Goal: Information Seeking & Learning: Check status

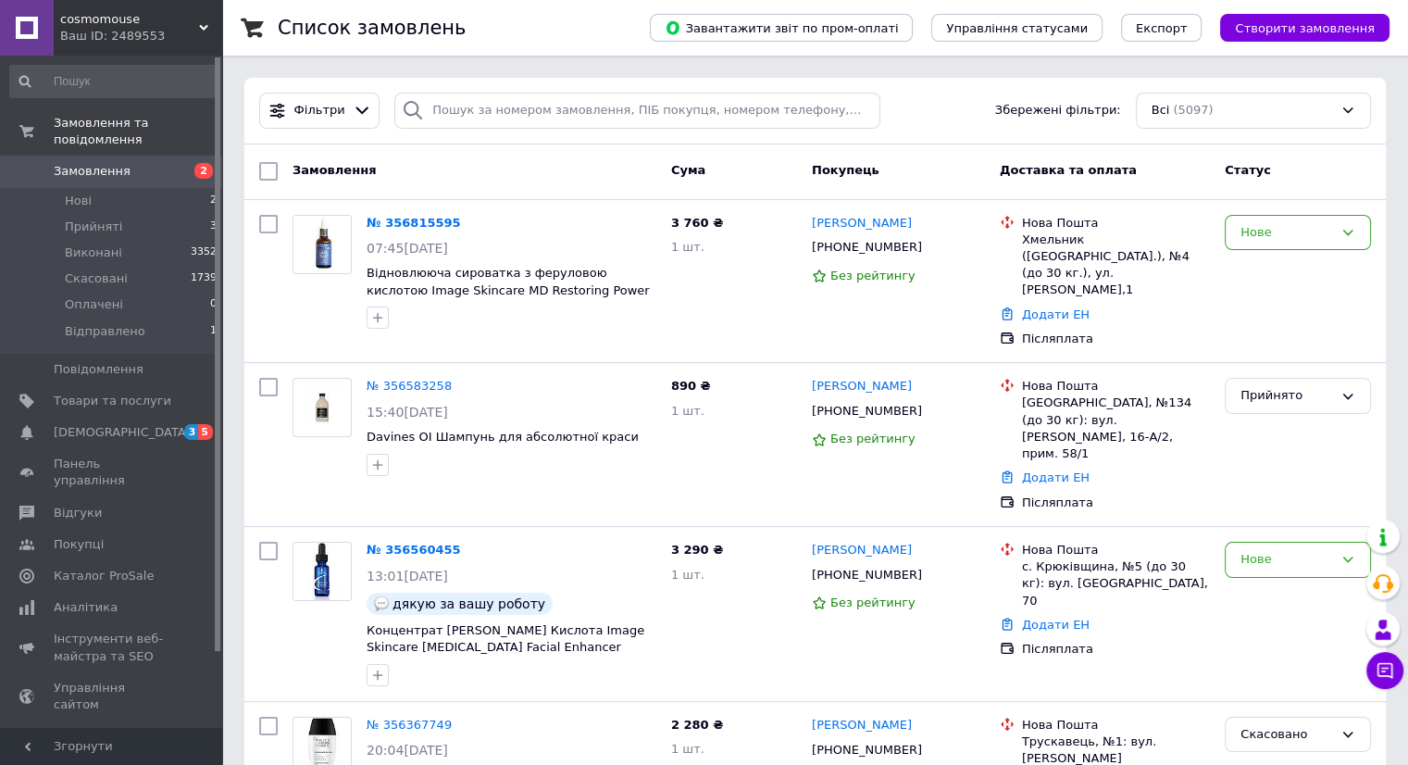
click at [130, 20] on span "cosmomouse" at bounding box center [129, 19] width 139 height 17
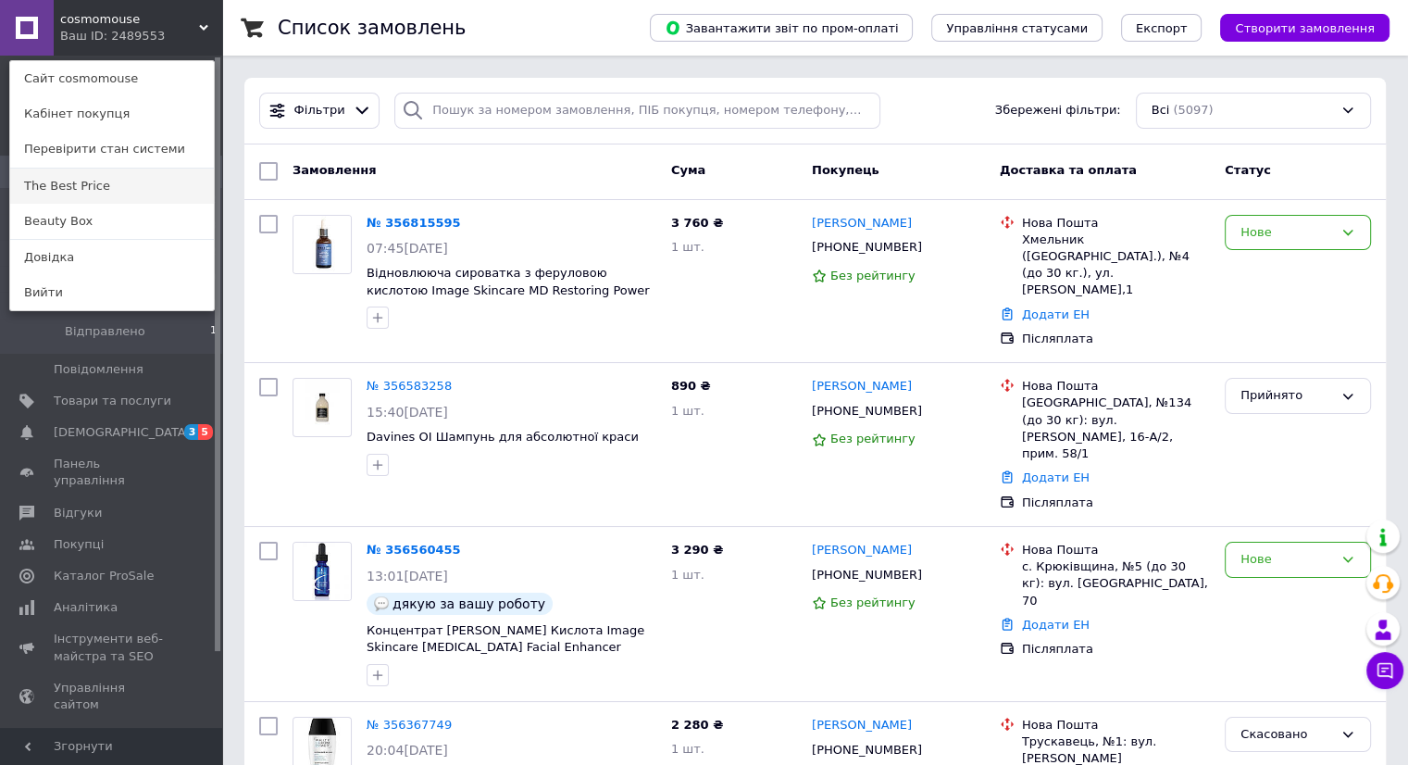
click at [81, 189] on link "The Best Price" at bounding box center [112, 186] width 204 height 35
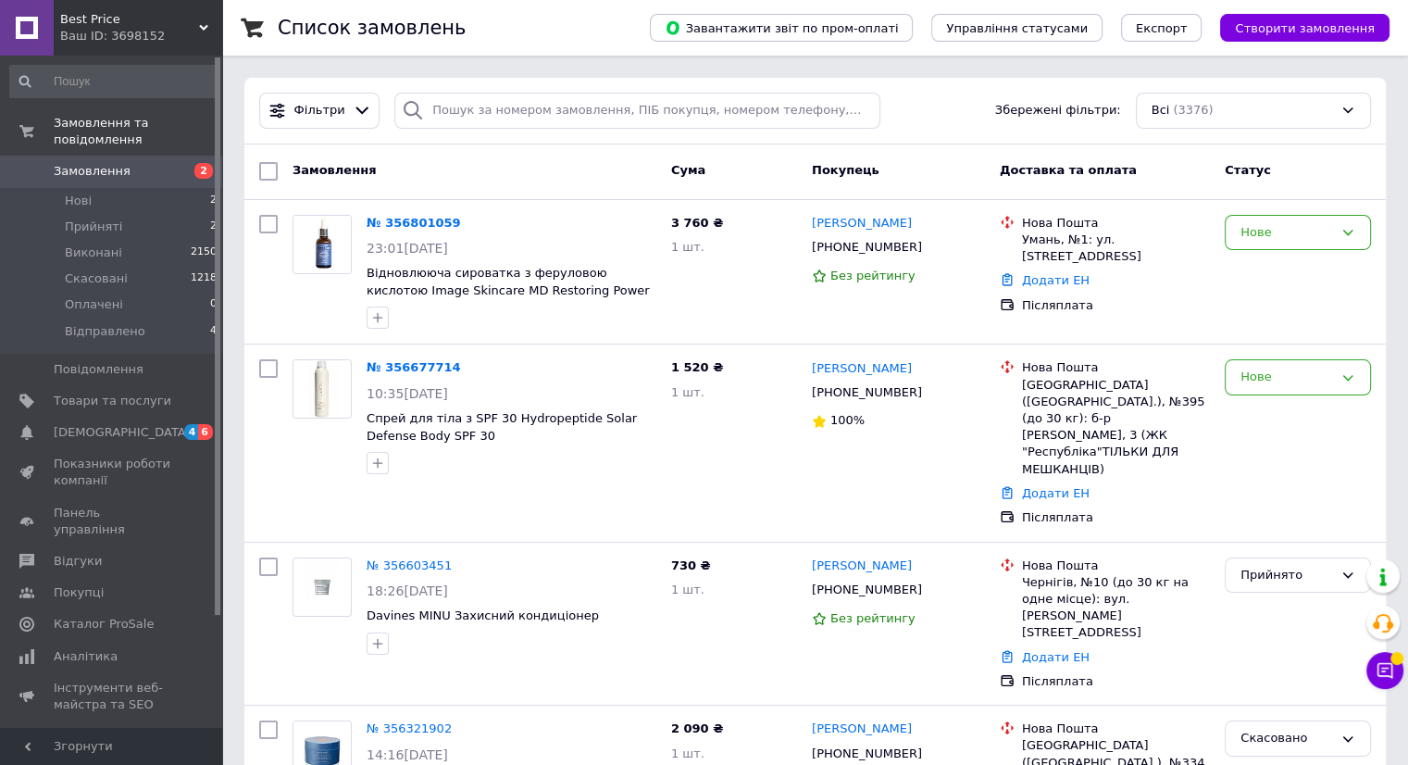
click at [139, 30] on div "Ваш ID: 3698152" at bounding box center [141, 36] width 162 height 17
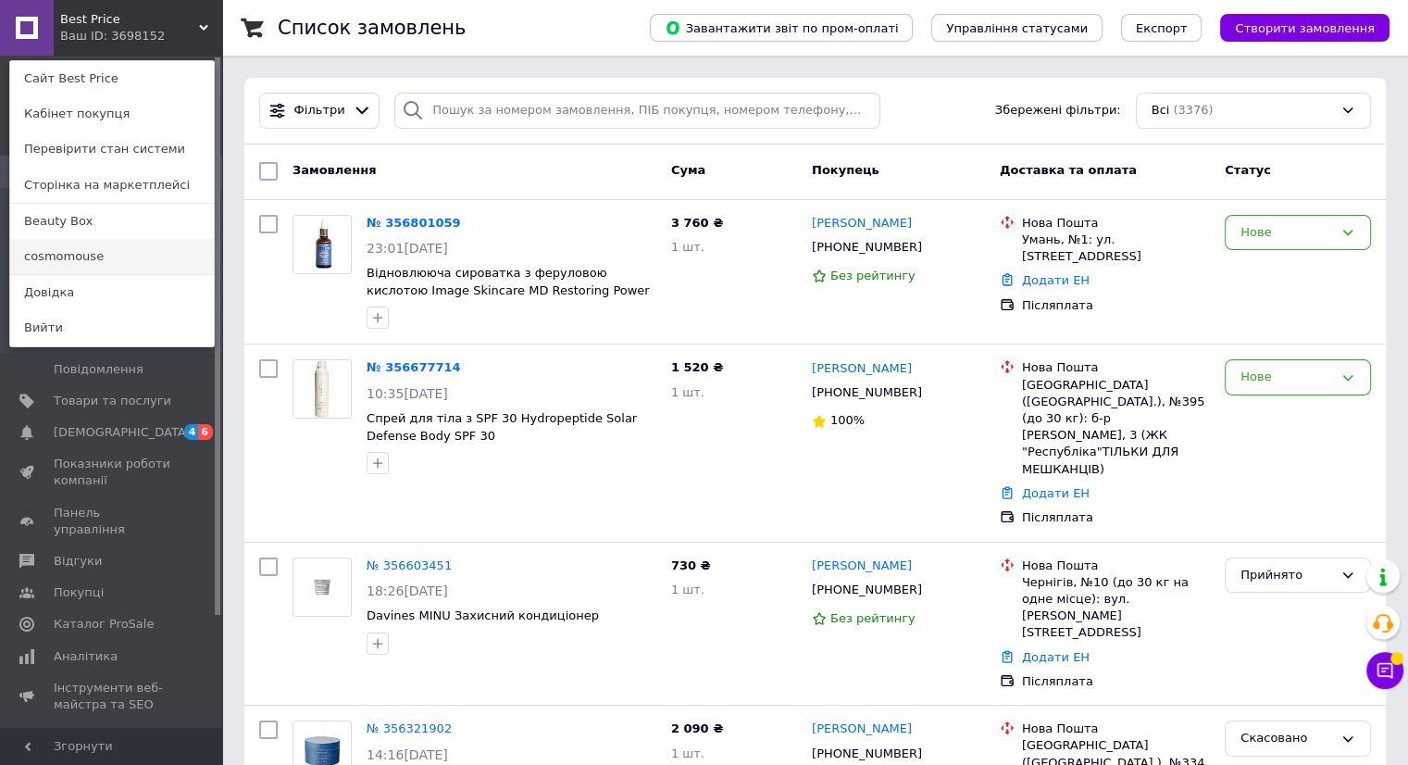
click at [88, 257] on link "cosmomouse" at bounding box center [112, 256] width 204 height 35
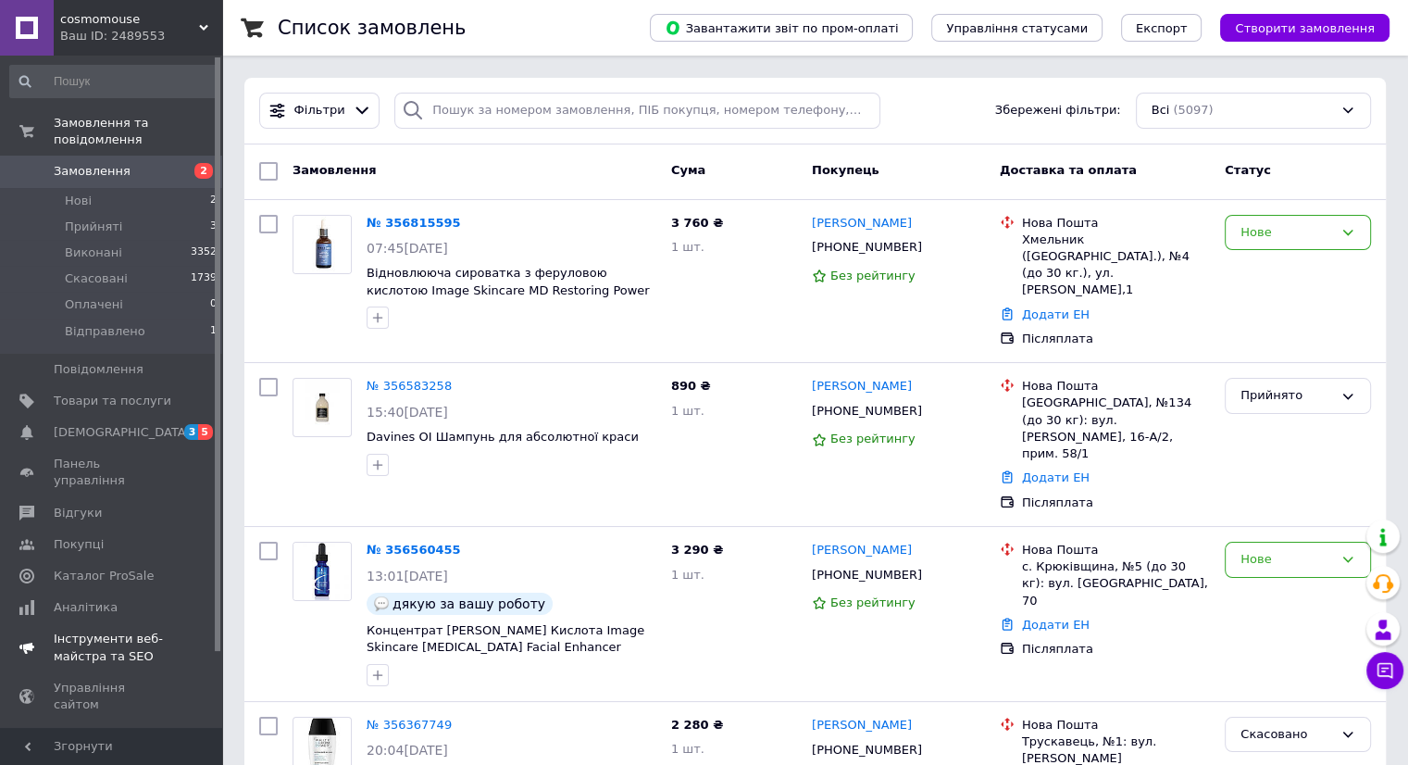
drag, startPoint x: 81, startPoint y: 578, endPoint x: 94, endPoint y: 580, distance: 13.1
click at [82, 599] on span "Аналітика" at bounding box center [86, 607] width 64 height 17
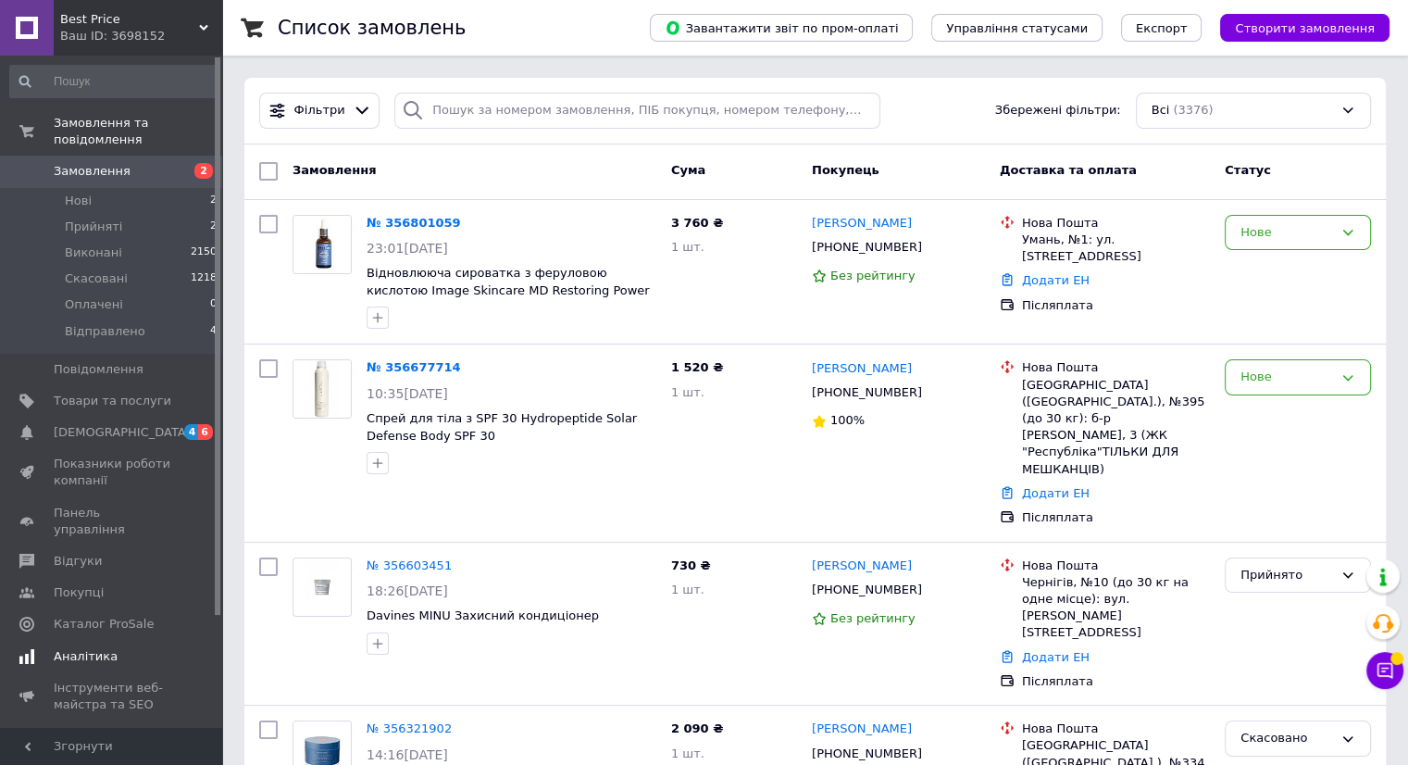
click at [84, 648] on span "Аналітика" at bounding box center [86, 656] width 64 height 17
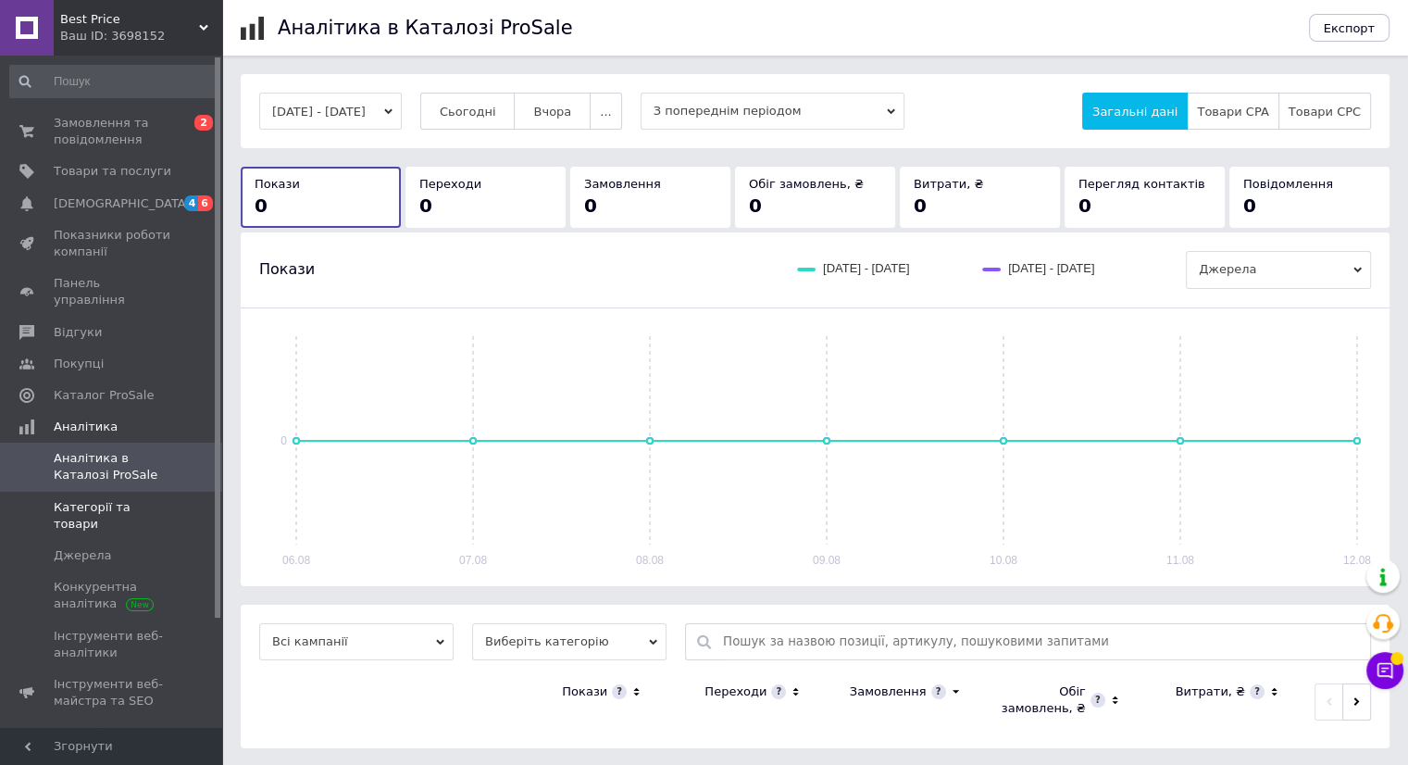
click at [113, 499] on span "Категорії та товари" at bounding box center [113, 515] width 118 height 33
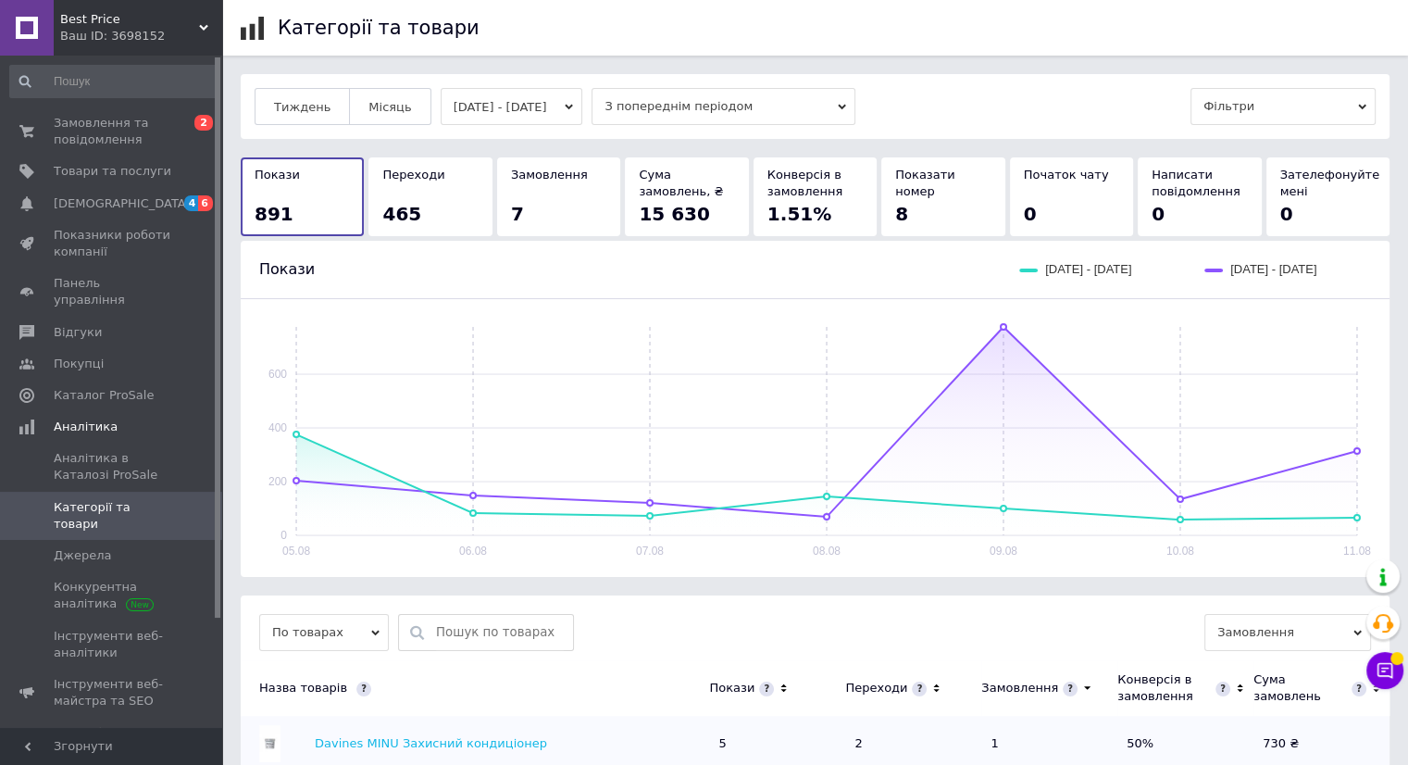
click at [519, 110] on button "[DATE] - [DATE]" at bounding box center [512, 106] width 143 height 37
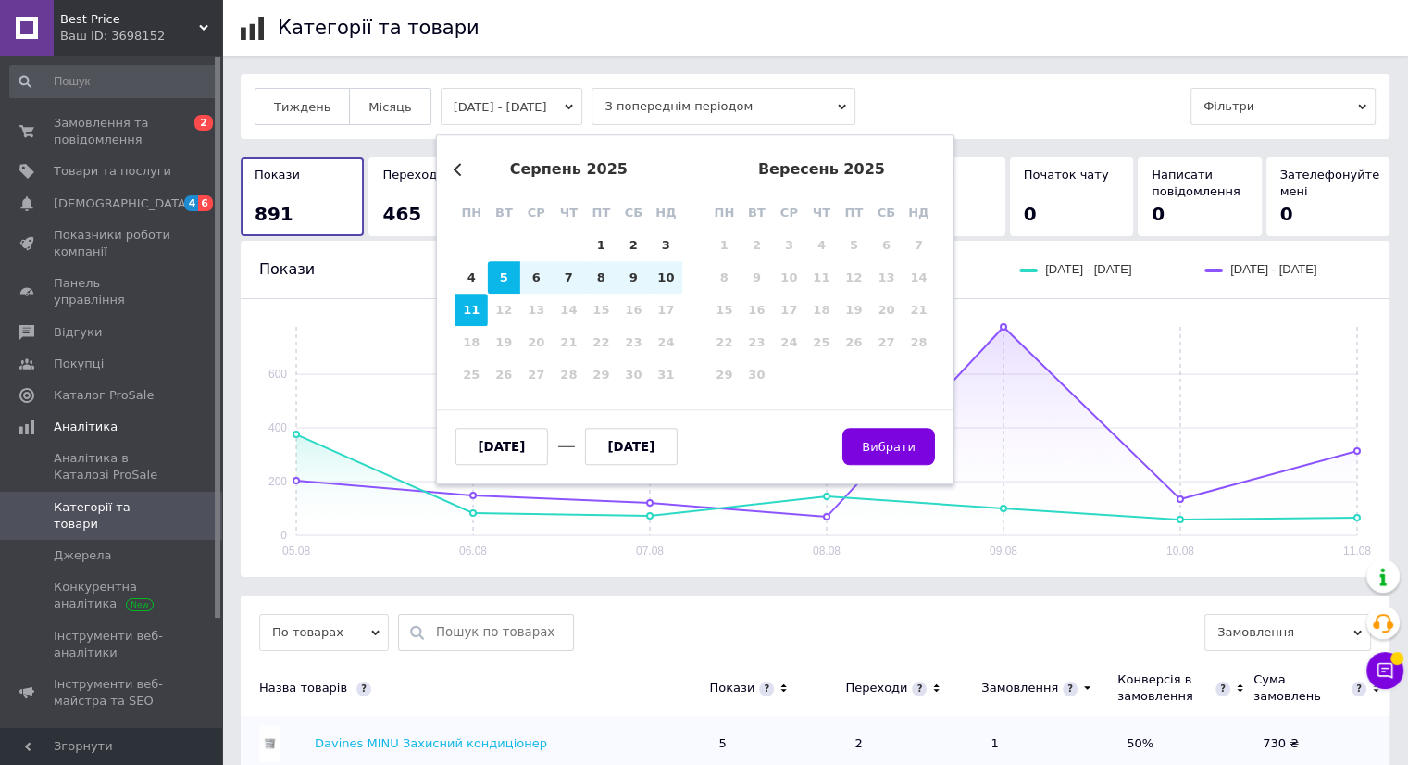
click at [522, 440] on input "[DATE]" at bounding box center [502, 446] width 93 height 37
type input "[DATE]"
click at [895, 453] on span "Вибрати" at bounding box center [889, 447] width 54 height 14
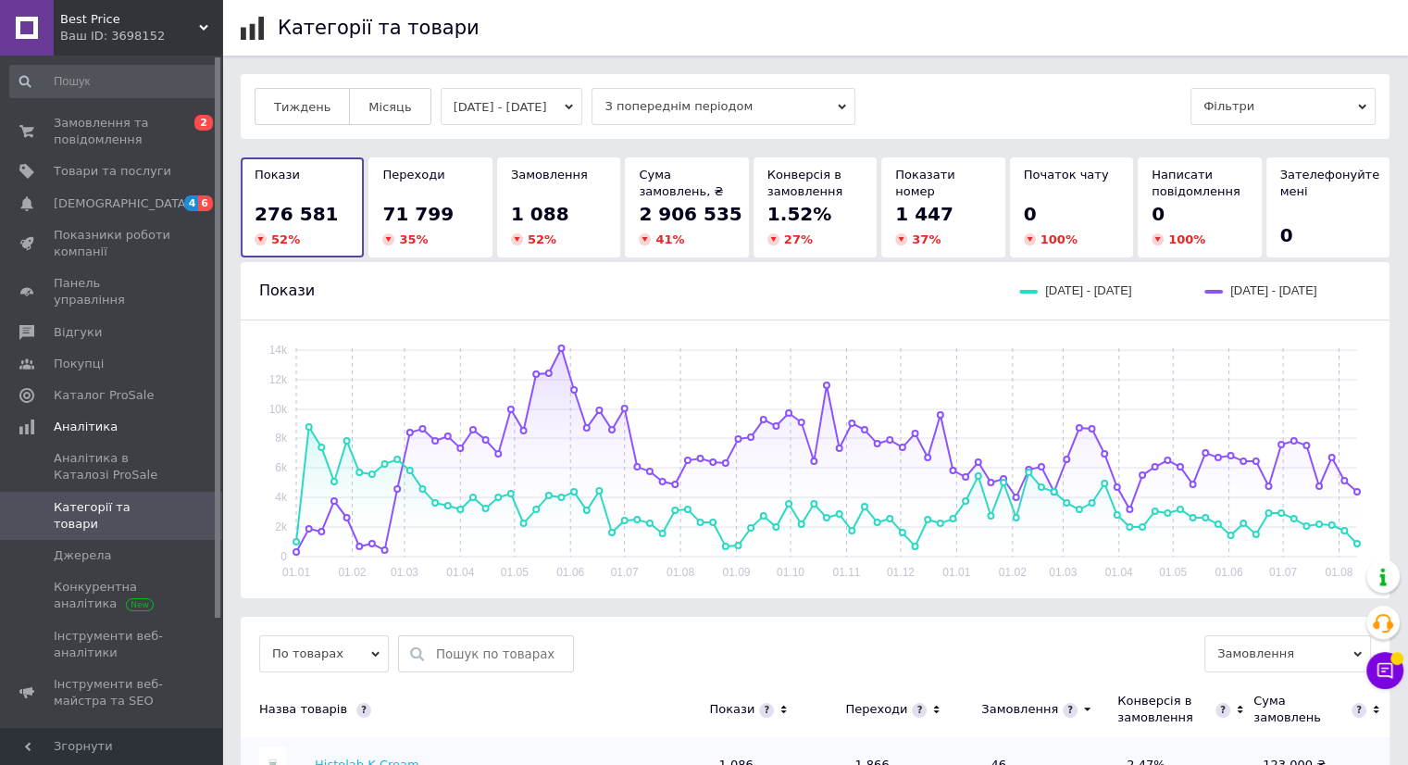
click at [580, 111] on button "[DATE] - [DATE]" at bounding box center [512, 106] width 143 height 37
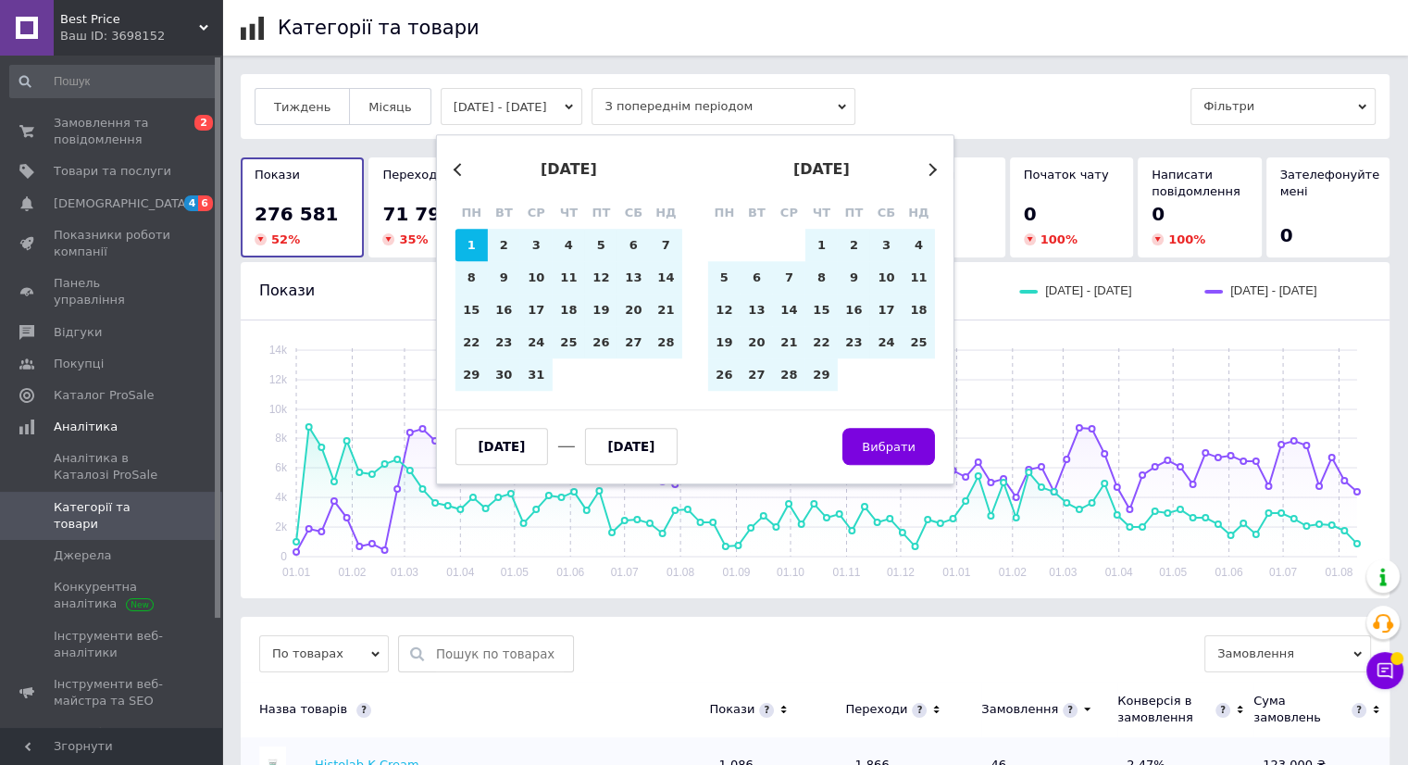
click at [533, 447] on input "[DATE]" at bounding box center [502, 446] width 93 height 37
type input "[DATE]"
click at [907, 440] on span "Вибрати" at bounding box center [889, 447] width 54 height 14
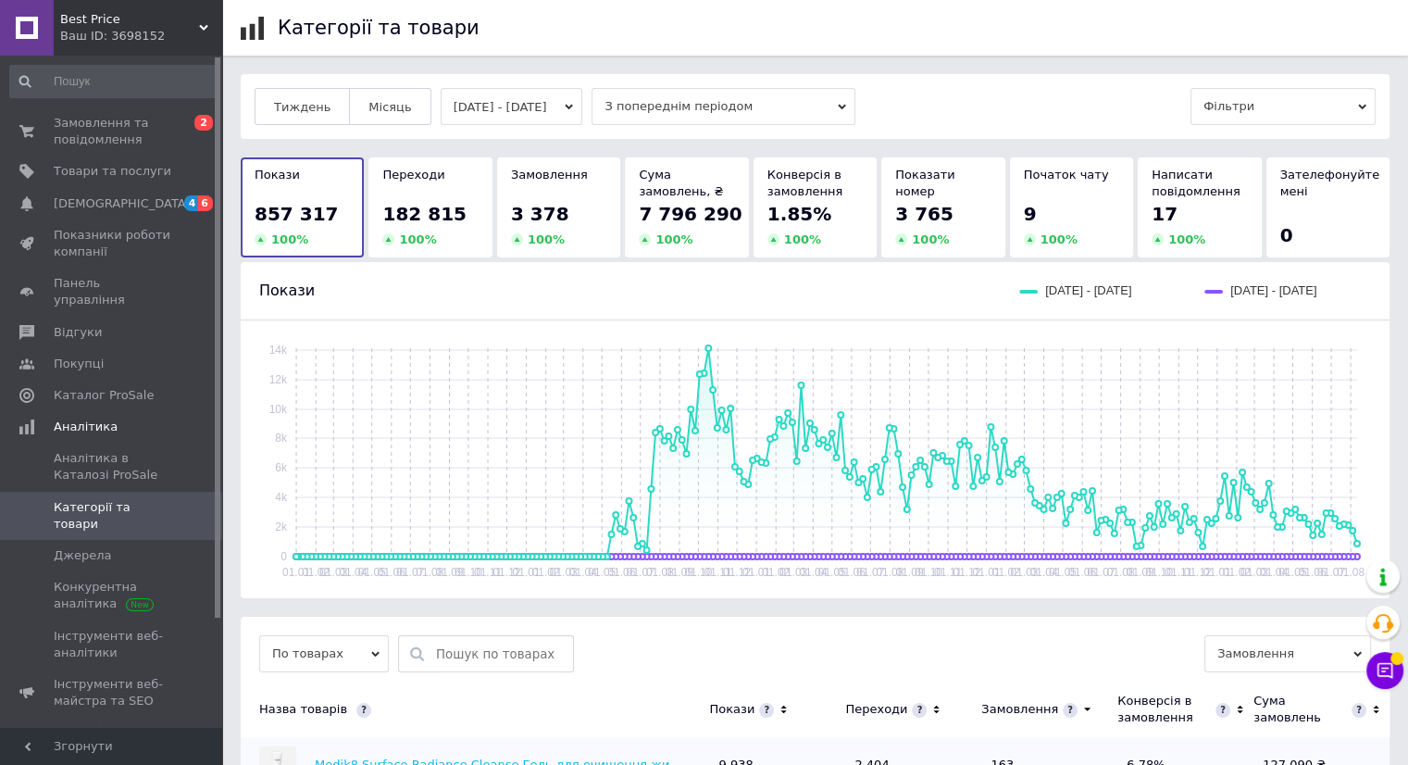
click at [78, 21] on span "Best Price" at bounding box center [129, 19] width 139 height 17
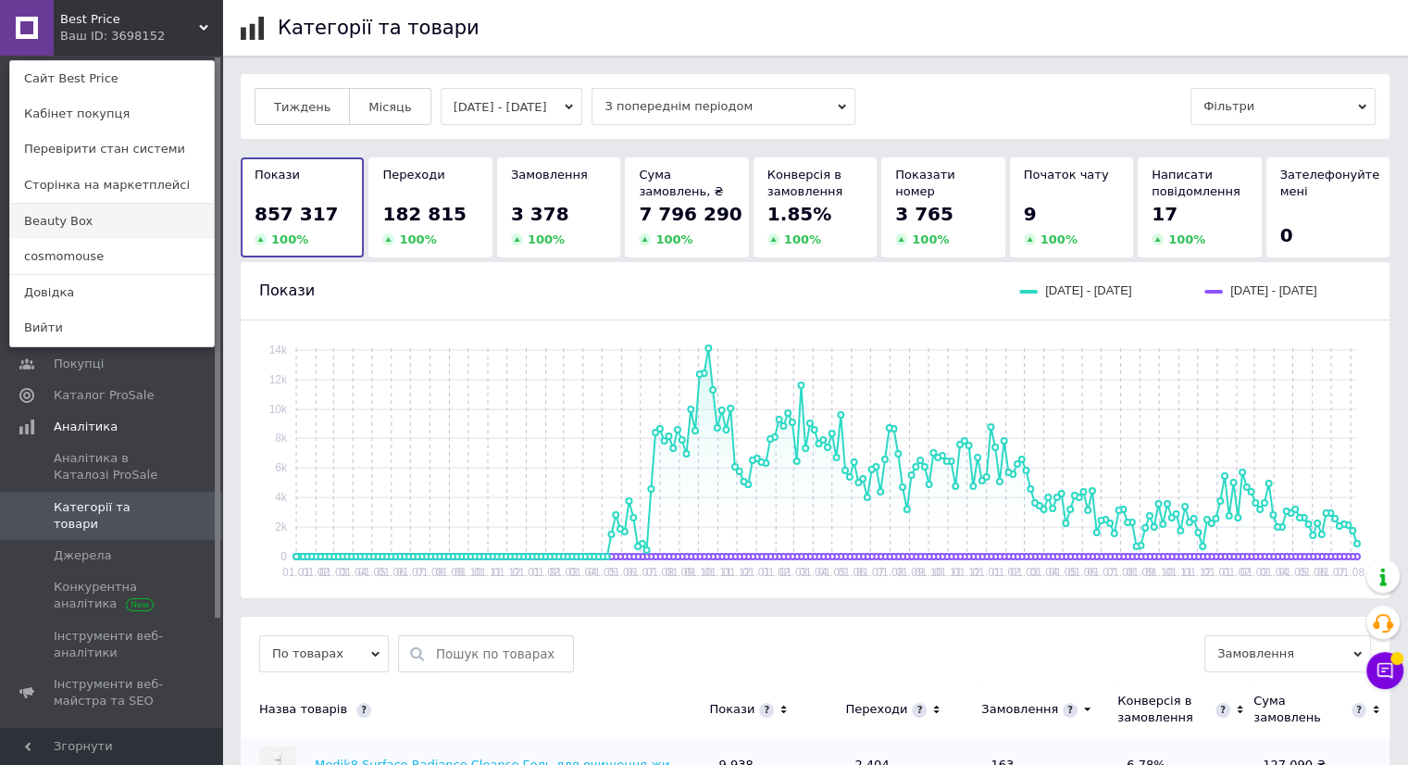
click at [80, 227] on link "Beauty Box" at bounding box center [112, 221] width 204 height 35
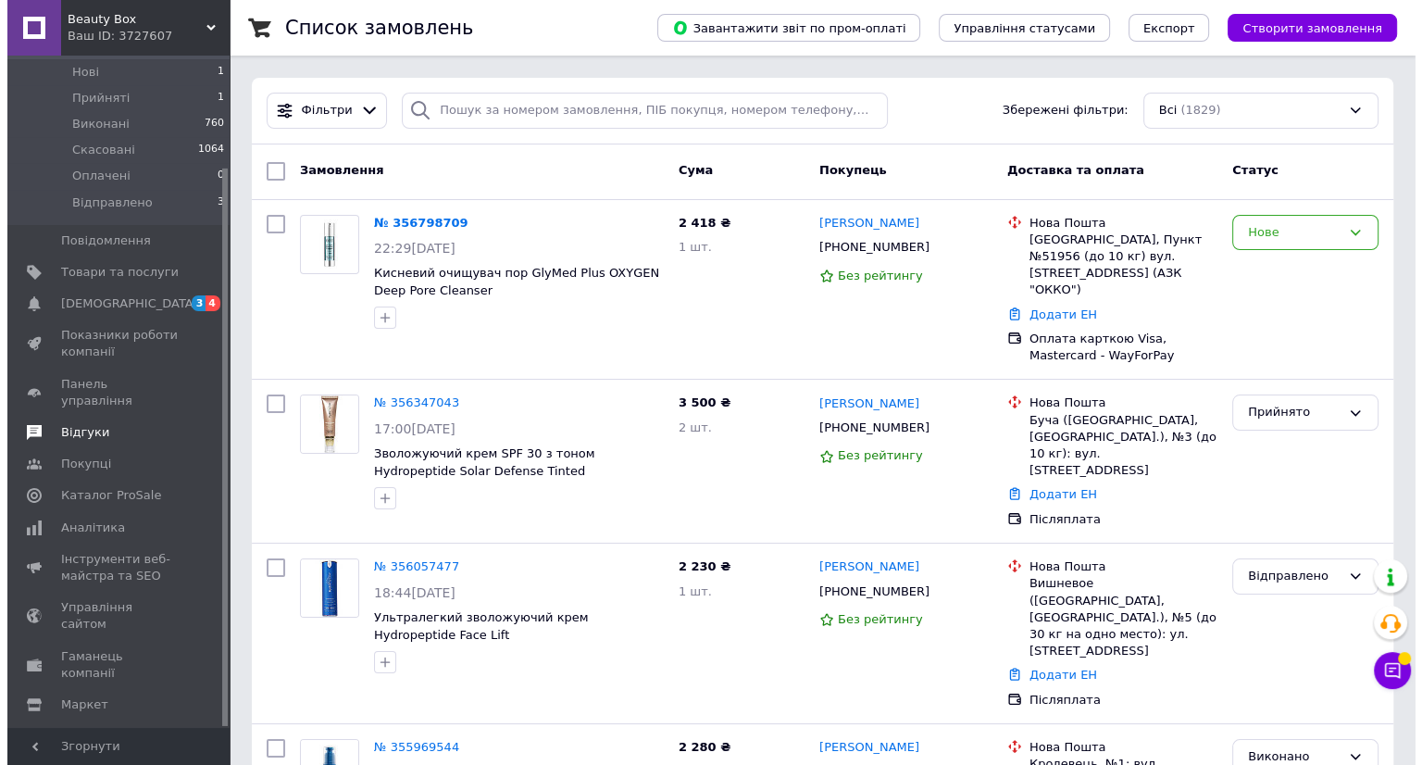
scroll to position [133, 0]
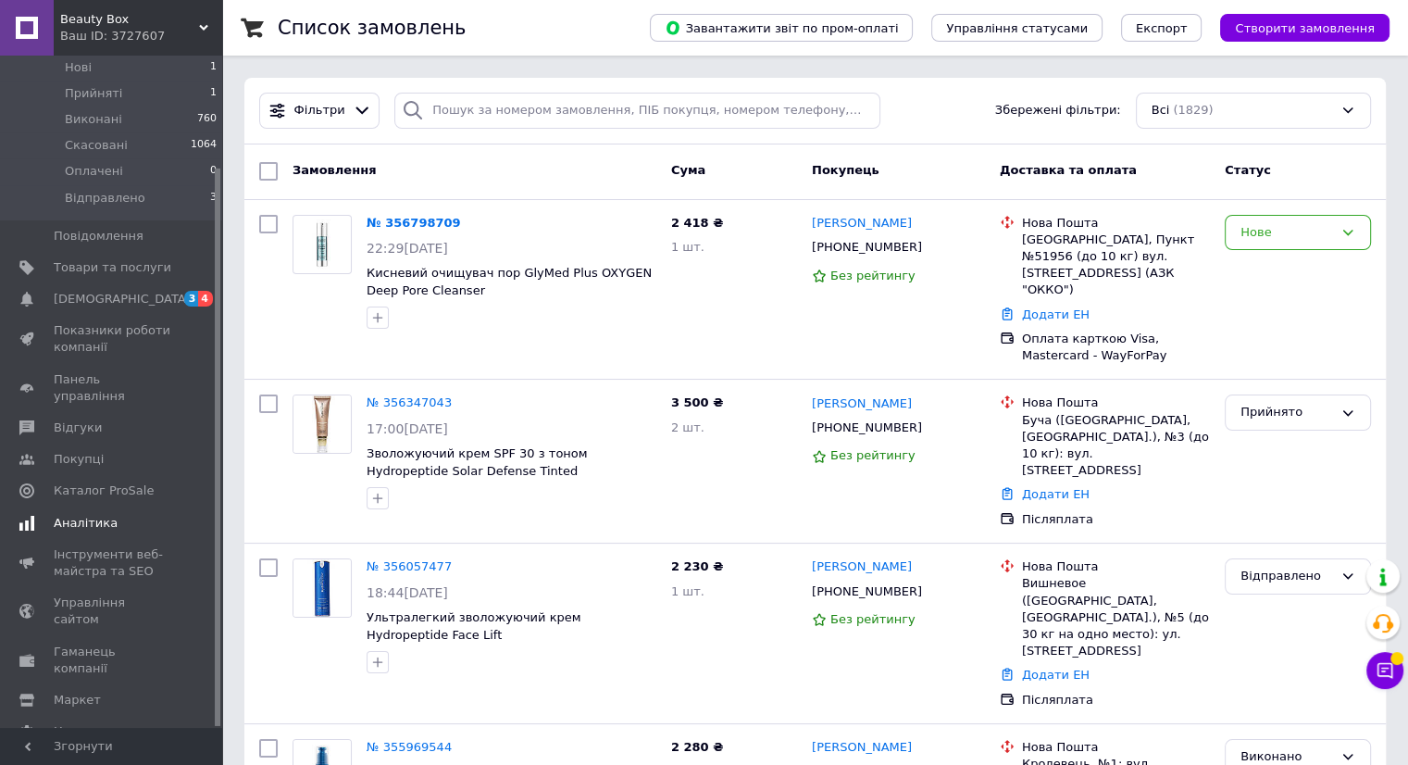
click at [68, 515] on span "Аналітика" at bounding box center [86, 523] width 64 height 17
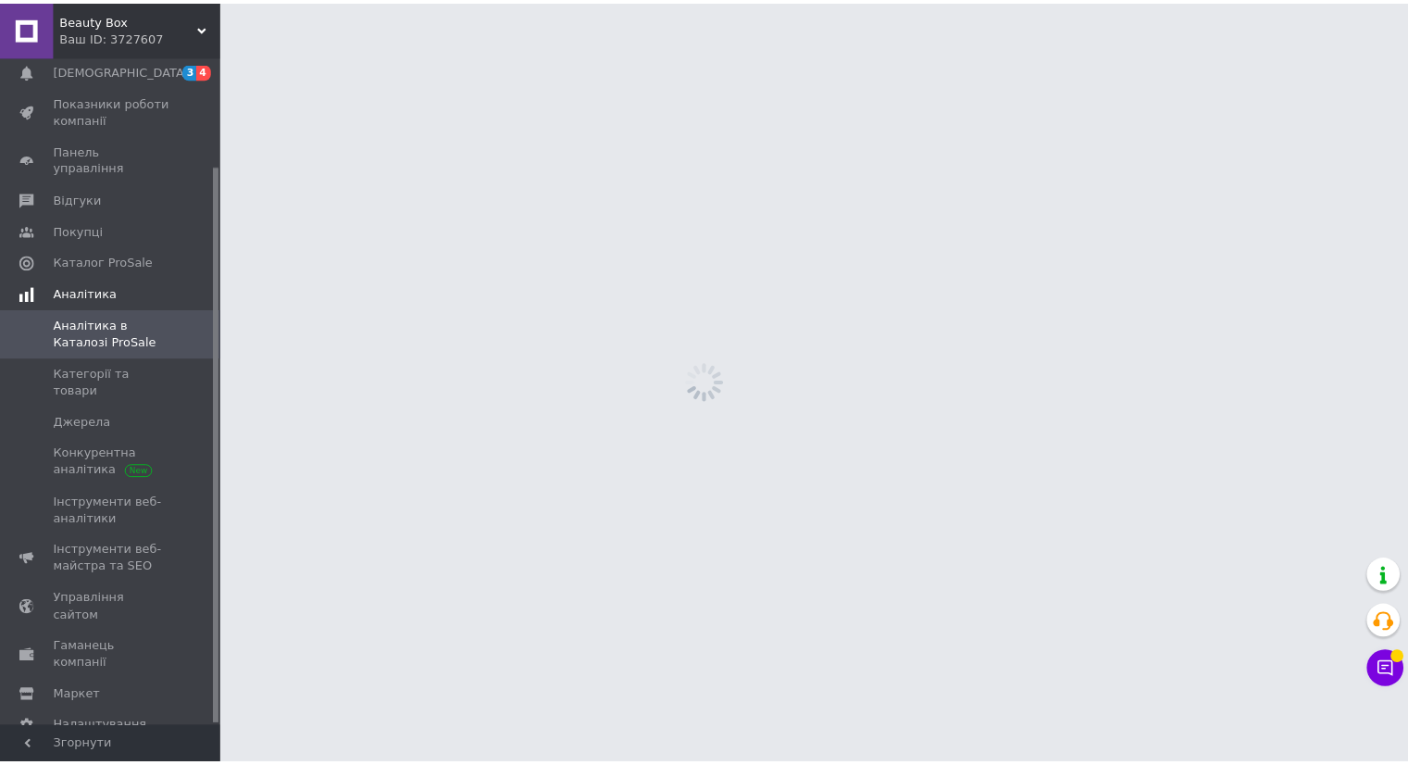
scroll to position [130, 0]
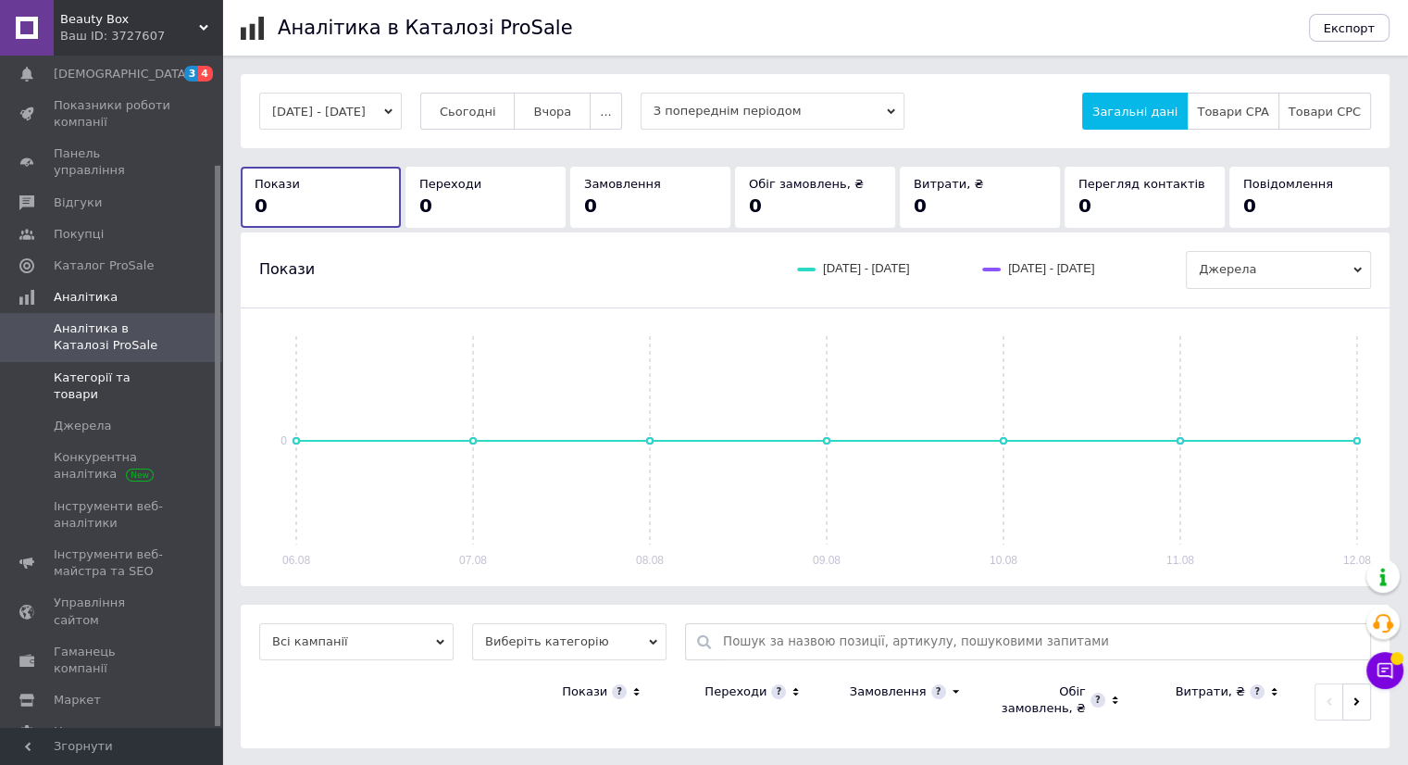
click at [125, 369] on span "Категорії та товари" at bounding box center [113, 385] width 118 height 33
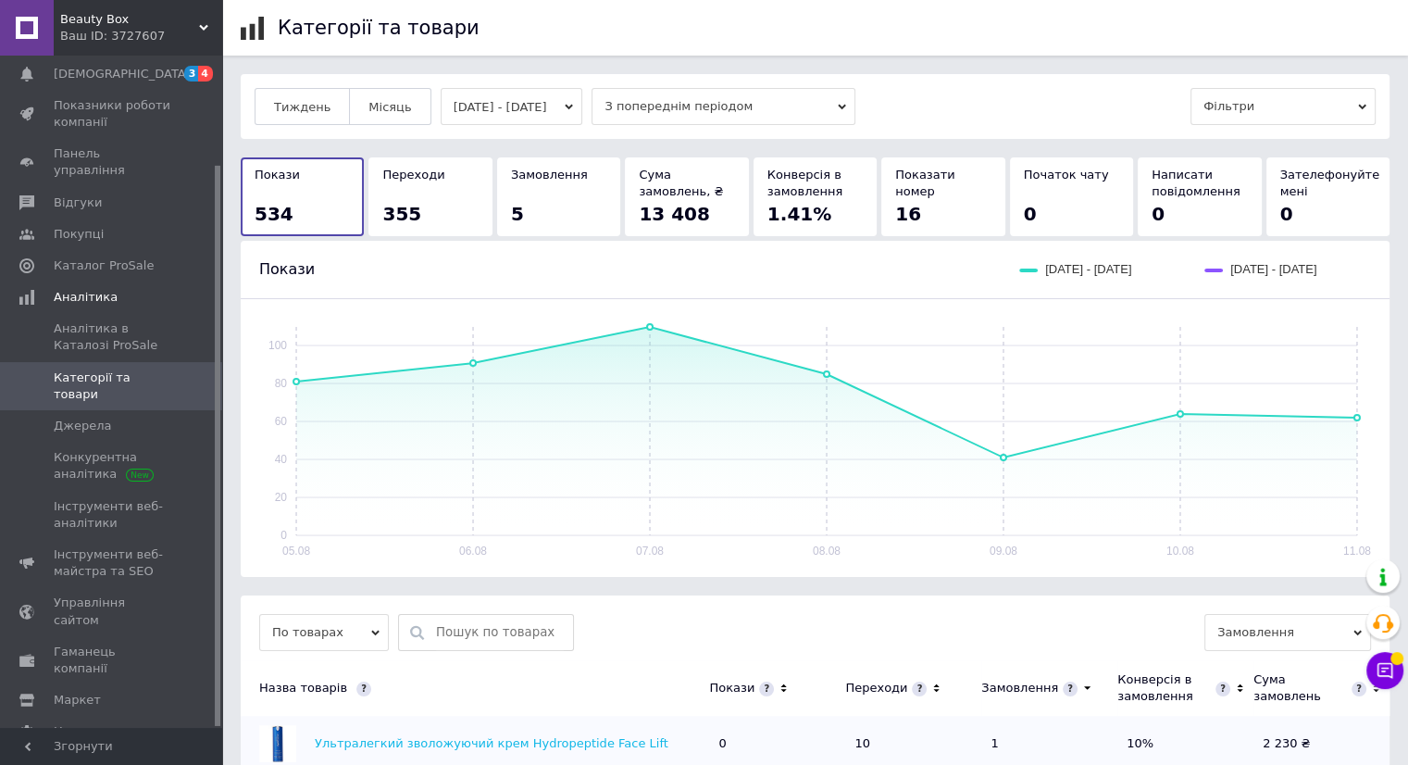
click at [496, 100] on button "[DATE] - [DATE]" at bounding box center [512, 106] width 143 height 37
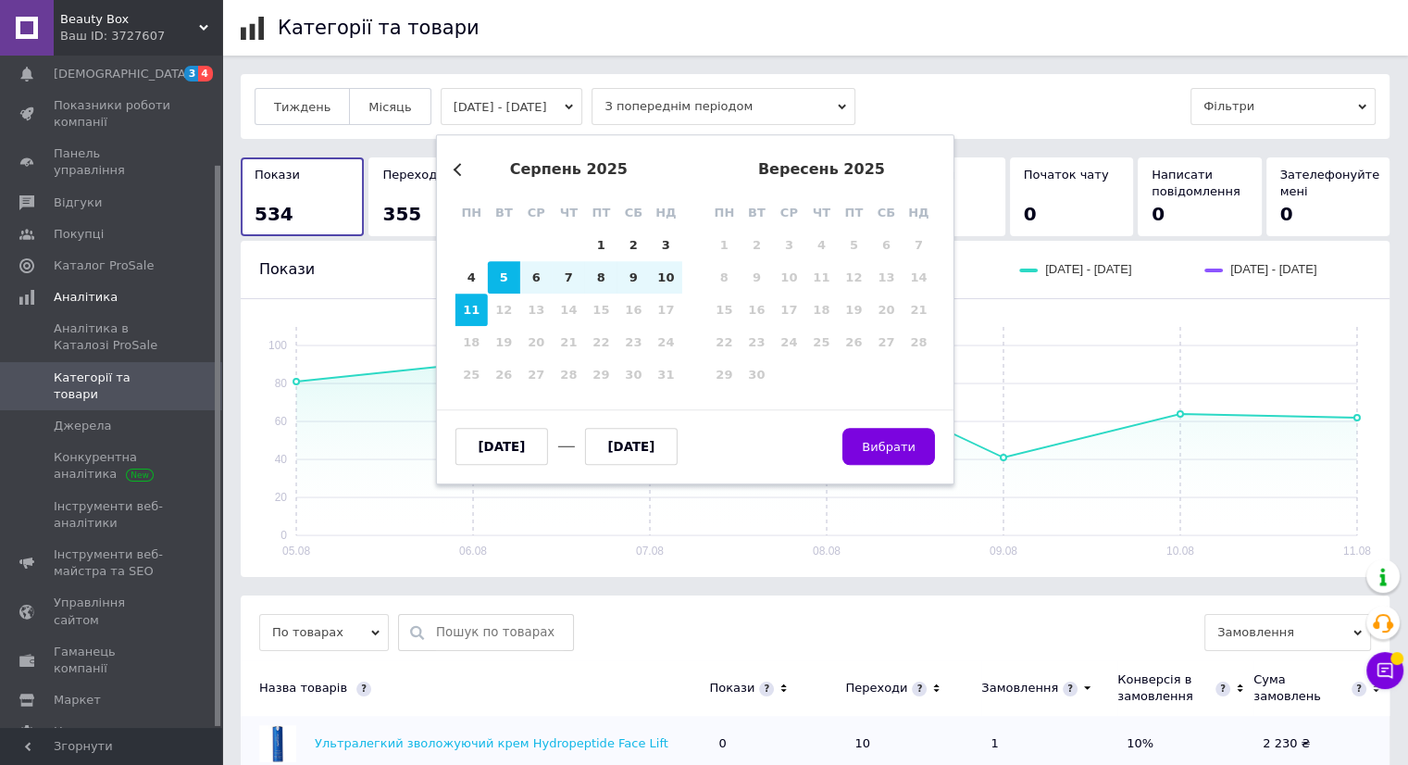
click at [531, 449] on input "[DATE]" at bounding box center [502, 446] width 93 height 37
type input "[DATE]"
click at [890, 443] on span "Вибрати" at bounding box center [889, 447] width 54 height 14
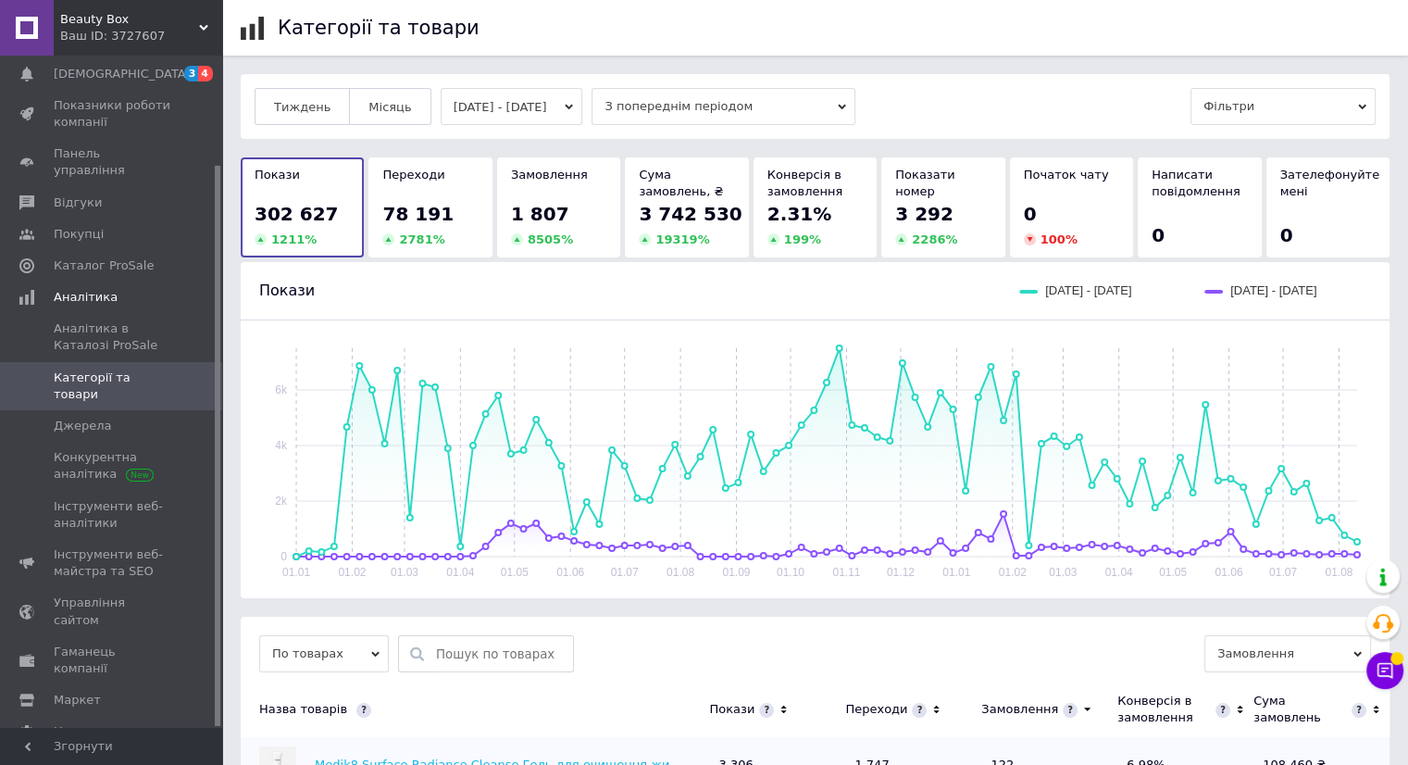
click at [541, 119] on button "[DATE] - [DATE]" at bounding box center [512, 106] width 143 height 37
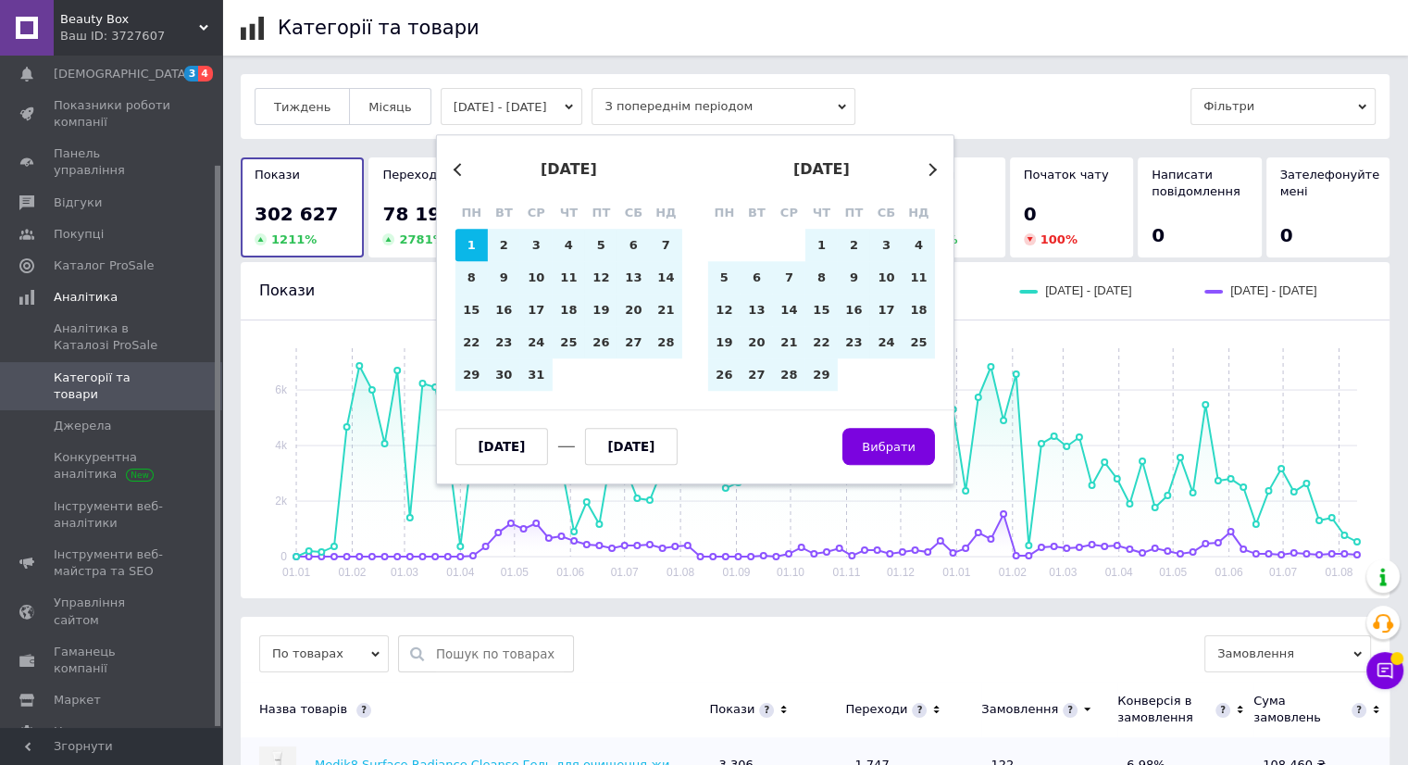
drag, startPoint x: 532, startPoint y: 443, endPoint x: 545, endPoint y: 455, distance: 18.4
click at [535, 447] on input "[DATE]" at bounding box center [502, 446] width 93 height 37
type input "[DATE]"
click at [909, 454] on span "Вибрати" at bounding box center [889, 447] width 54 height 14
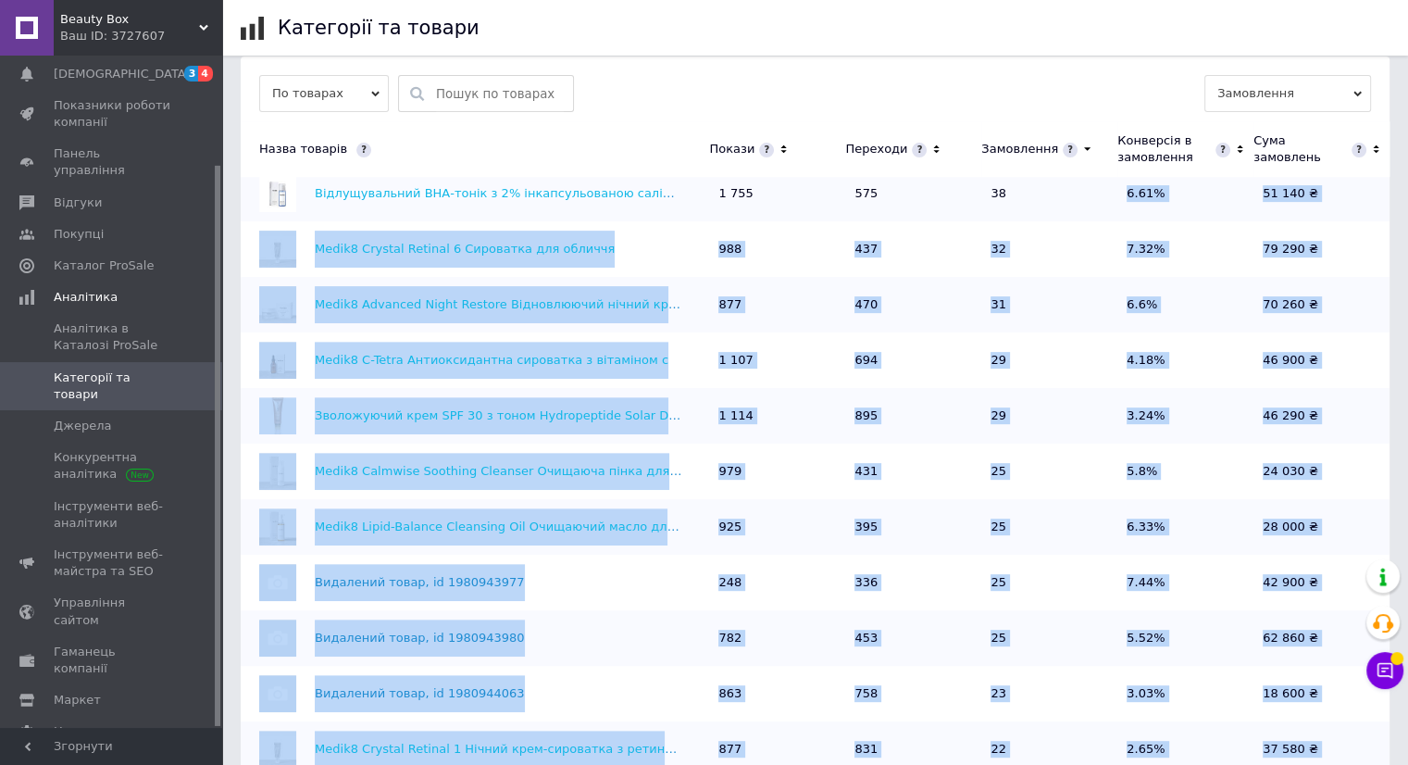
scroll to position [665, 0]
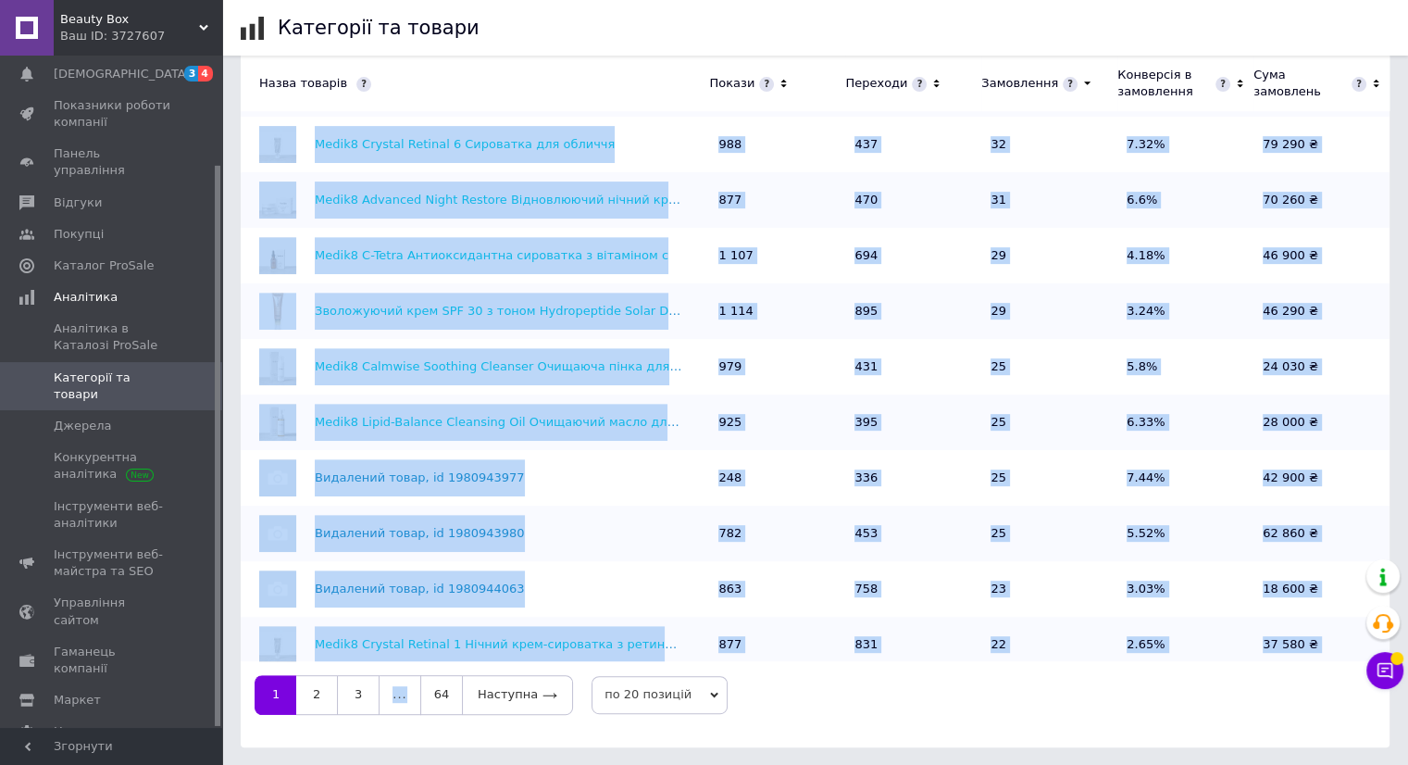
drag, startPoint x: 1045, startPoint y: 620, endPoint x: 960, endPoint y: 807, distance: 205.5
click at [960, 764] on html "Beauty Box Ваш ID: 3727607 Сайт Beauty Box Кабінет покупця Перевірити стан сист…" at bounding box center [704, 50] width 1408 height 1431
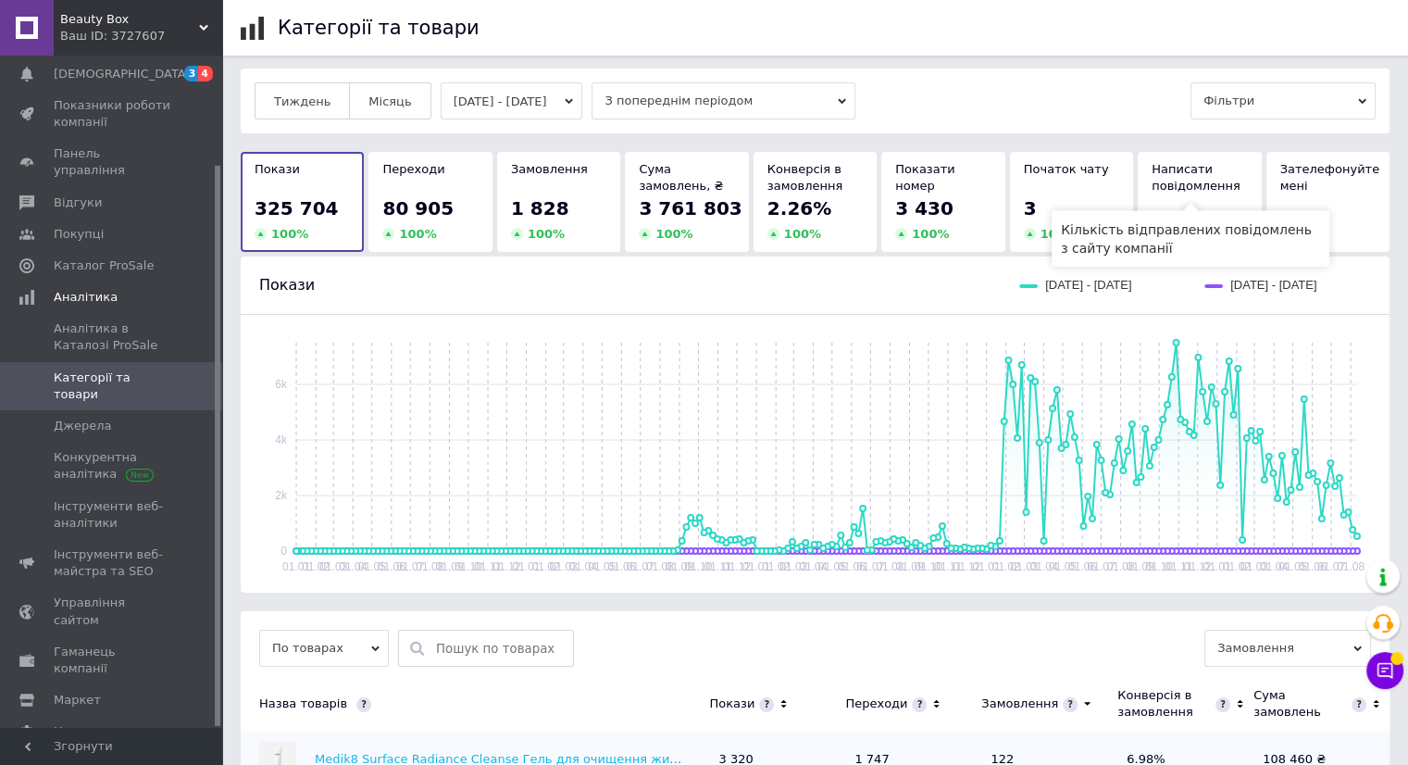
scroll to position [0, 0]
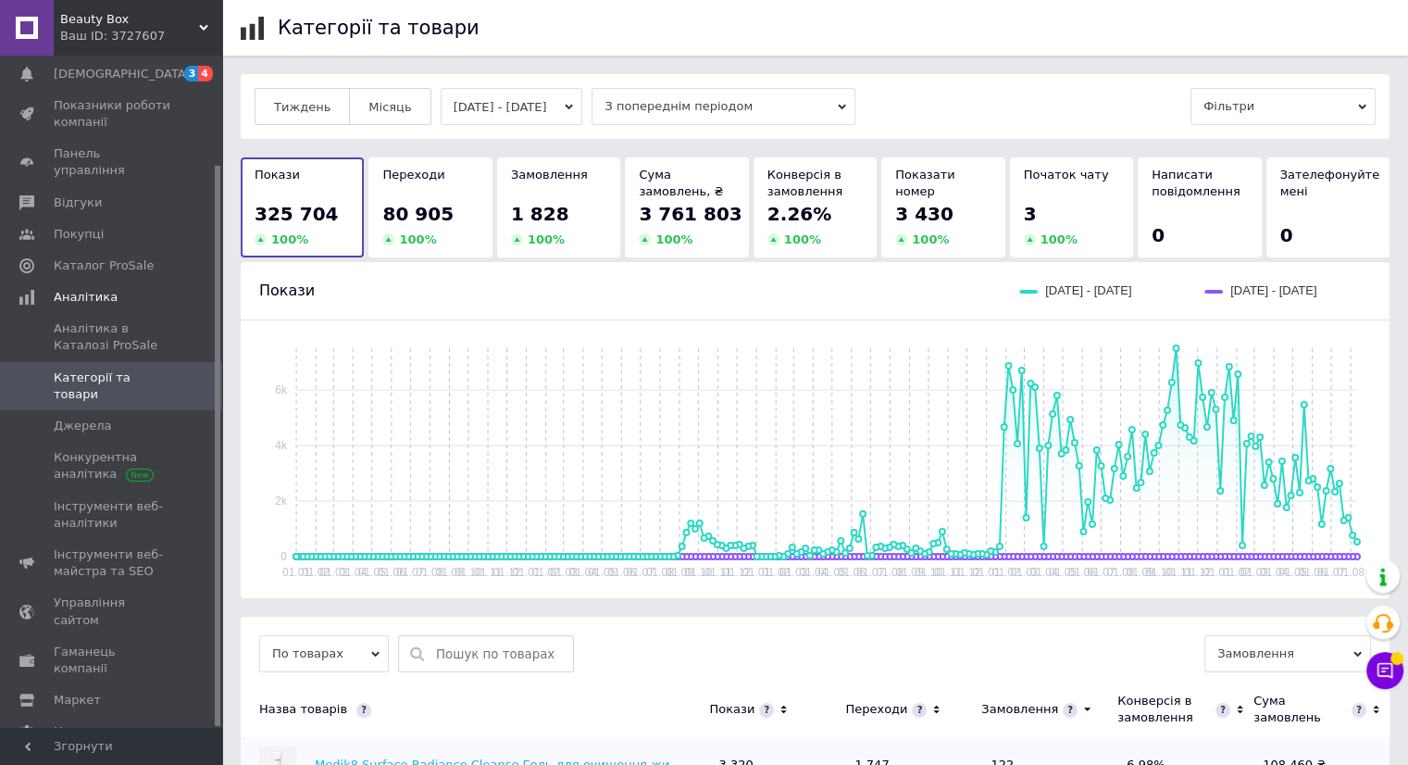
click at [127, 17] on span "Beauty Box" at bounding box center [129, 19] width 139 height 17
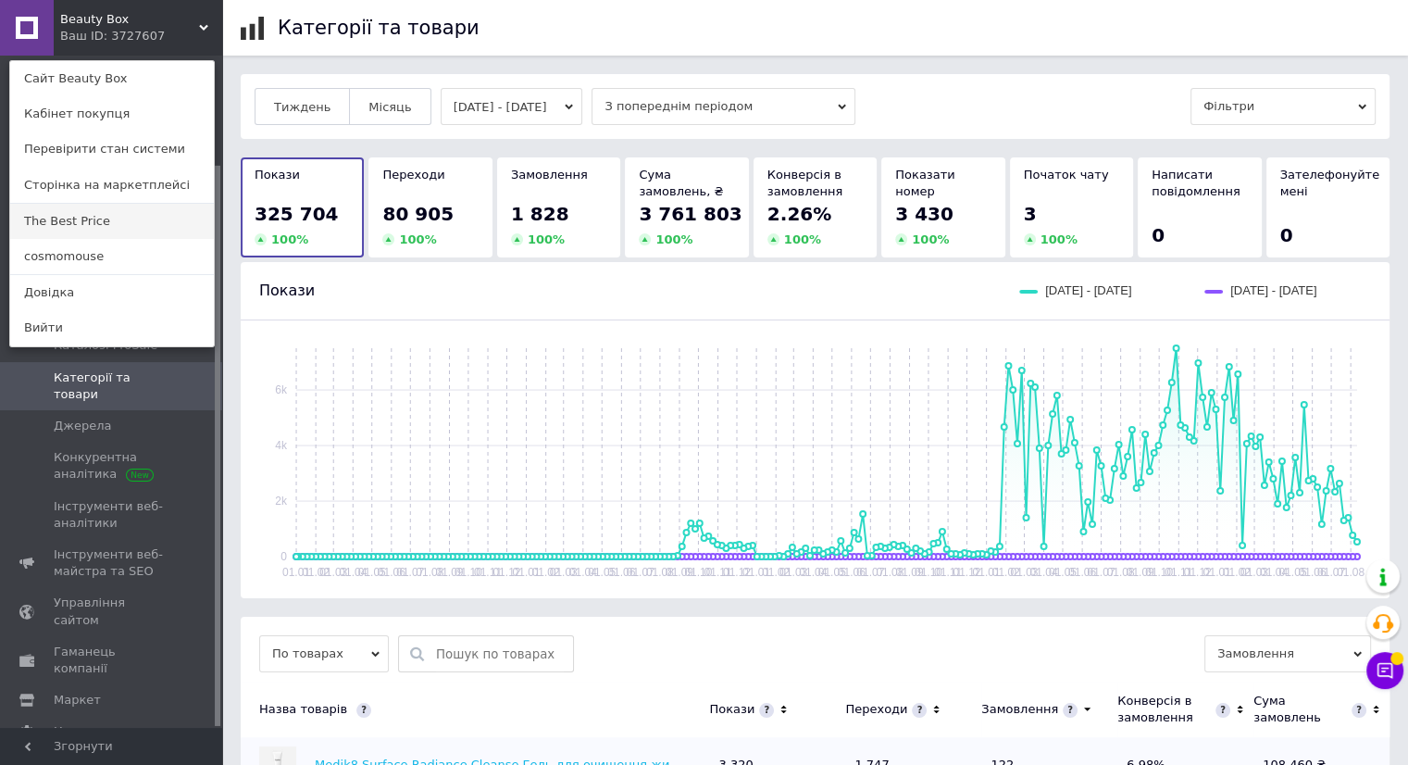
click at [100, 216] on link "The Best Price" at bounding box center [112, 221] width 204 height 35
